Goal: Information Seeking & Learning: Learn about a topic

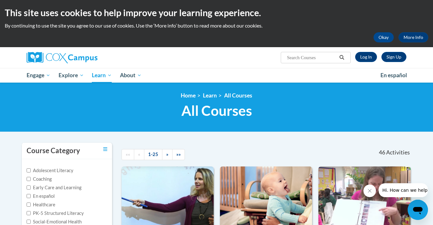
click at [77, 189] on label "Early Care and Learning" at bounding box center [54, 187] width 55 height 7
click at [31, 189] on input "Early Care and Learning" at bounding box center [29, 187] width 4 height 4
checkbox input "true"
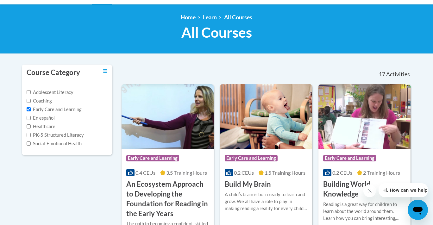
scroll to position [97, 0]
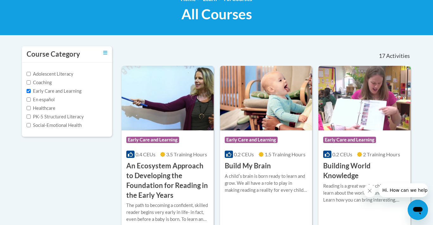
click at [66, 128] on div "Adolescent Literacy Coaching Early Care and Learning En español Healthcare PK-5…" at bounding box center [67, 100] width 90 height 74
click at [63, 125] on label "Social-Emotional Health" at bounding box center [54, 125] width 55 height 7
click at [31, 125] on input "Social-Emotional Health" at bounding box center [29, 125] width 4 height 4
checkbox input "true"
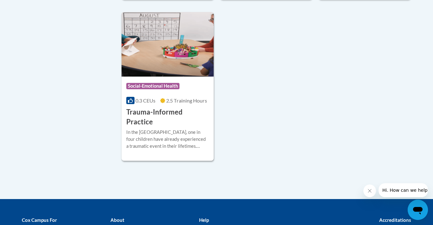
scroll to position [1154, 0]
